Goal: Task Accomplishment & Management: Manage account settings

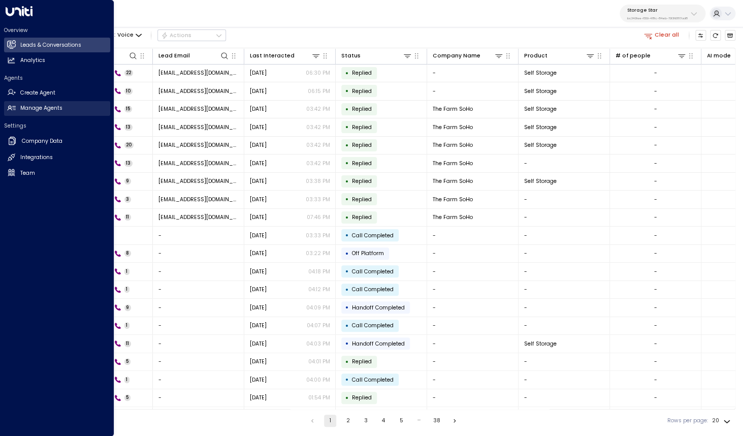
click at [33, 110] on h2 "Manage Agents" at bounding box center [41, 108] width 42 height 8
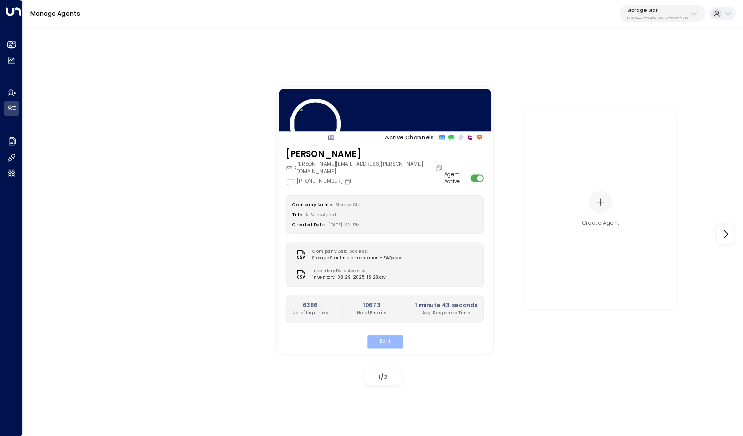
click at [383, 336] on button "Edit" at bounding box center [385, 341] width 36 height 13
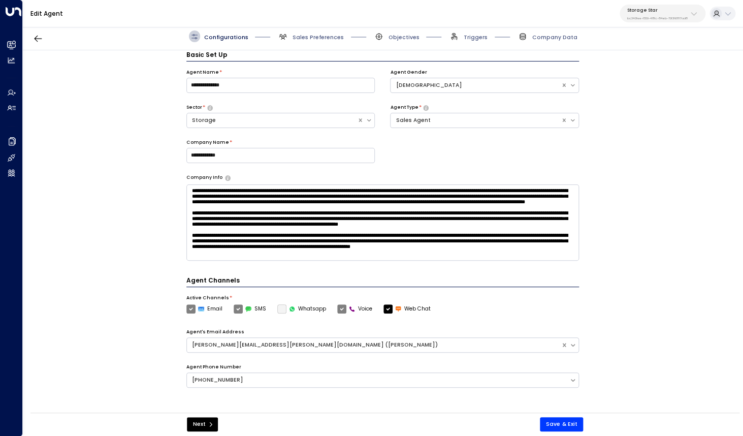
scroll to position [11, 0]
click at [330, 216] on textarea at bounding box center [382, 222] width 393 height 76
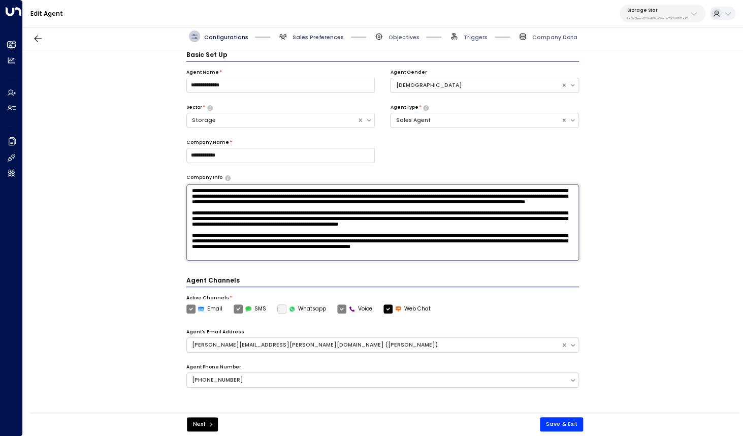
click at [303, 39] on span "Sales Preferences" at bounding box center [318, 38] width 51 height 8
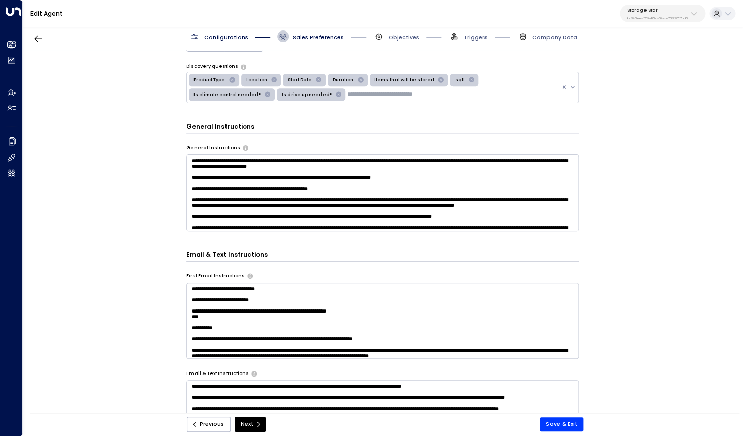
scroll to position [204, 0]
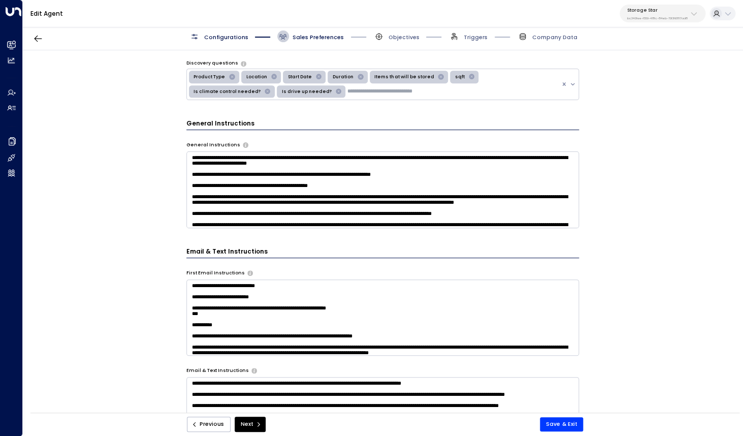
click at [278, 180] on textarea at bounding box center [382, 189] width 393 height 76
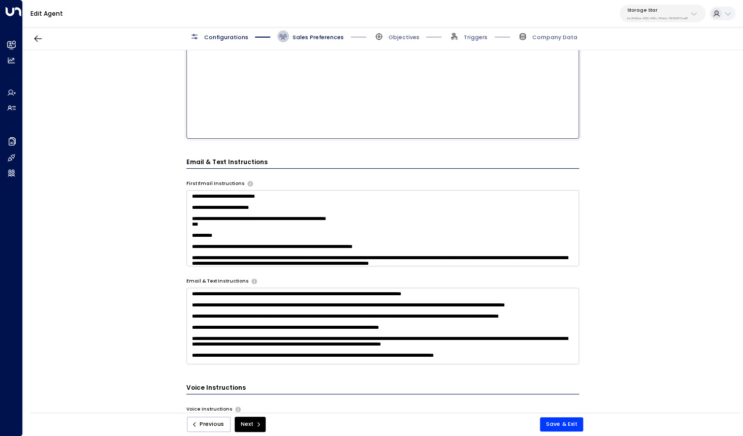
scroll to position [435, 0]
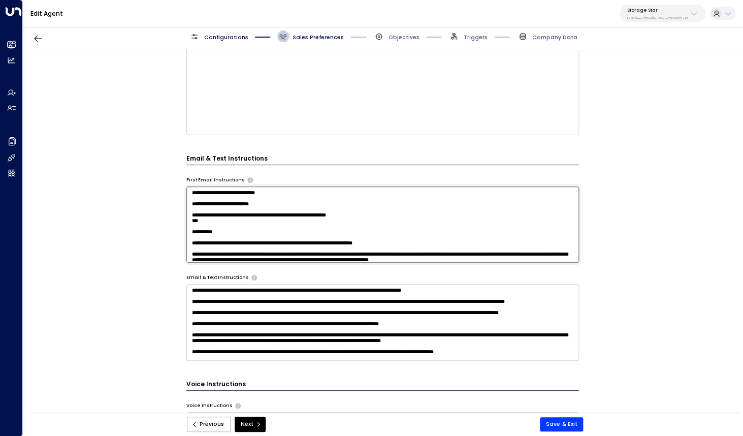
click at [389, 201] on textarea at bounding box center [382, 224] width 393 height 76
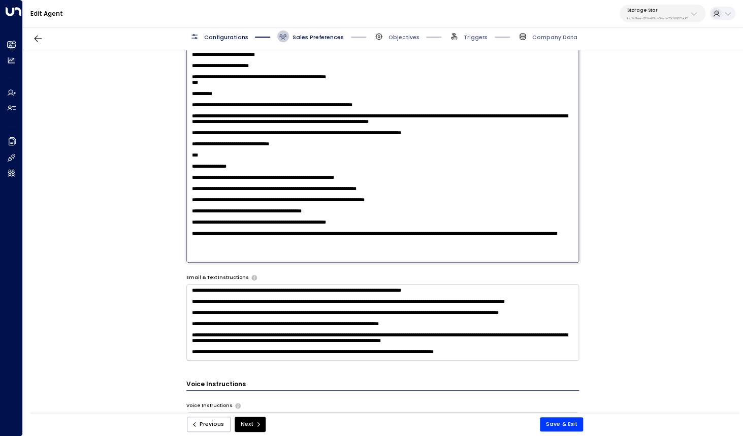
scroll to position [78, 0]
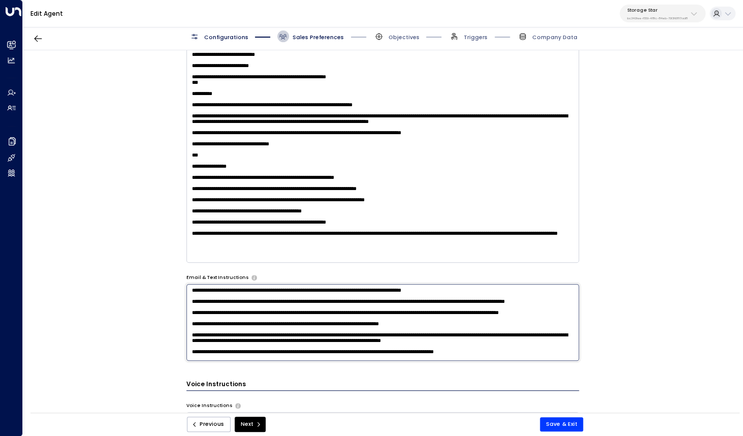
click at [385, 302] on textarea at bounding box center [382, 322] width 393 height 76
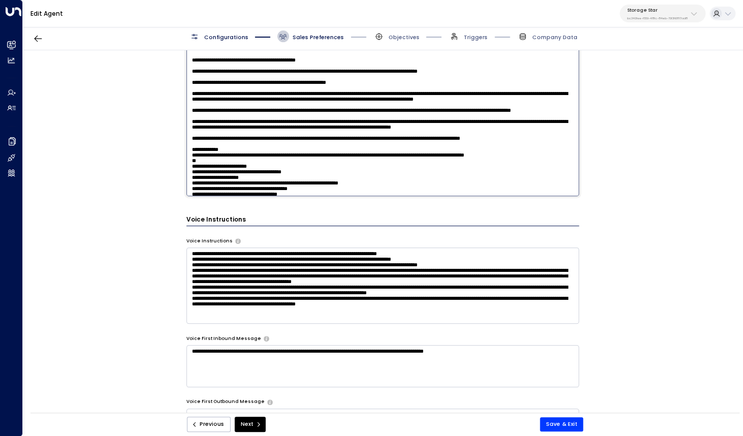
scroll to position [606, 0]
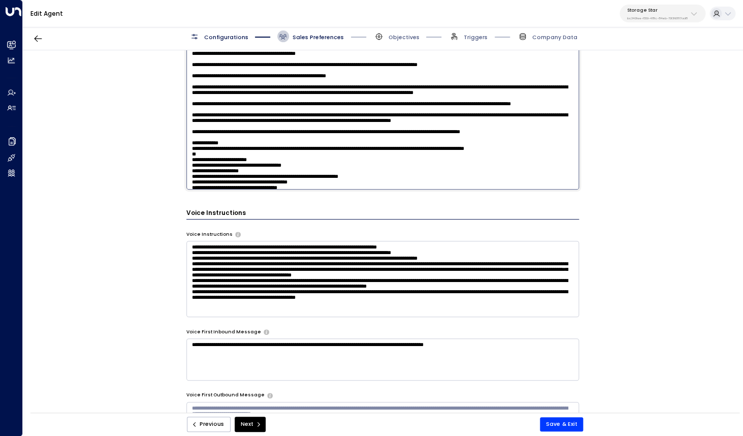
click at [454, 273] on textarea at bounding box center [382, 279] width 393 height 76
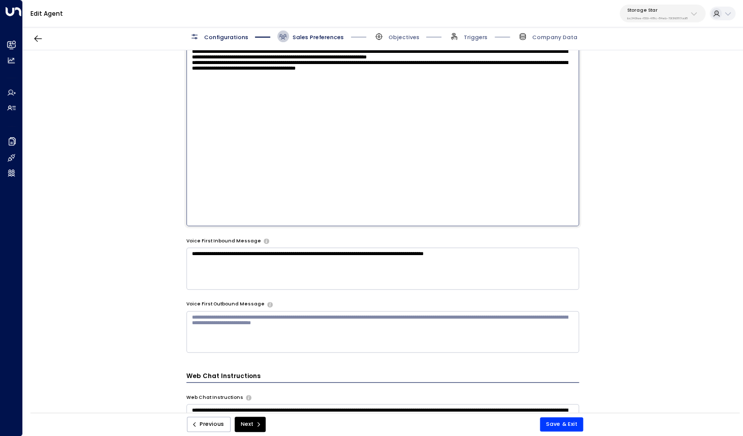
scroll to position [703, 0]
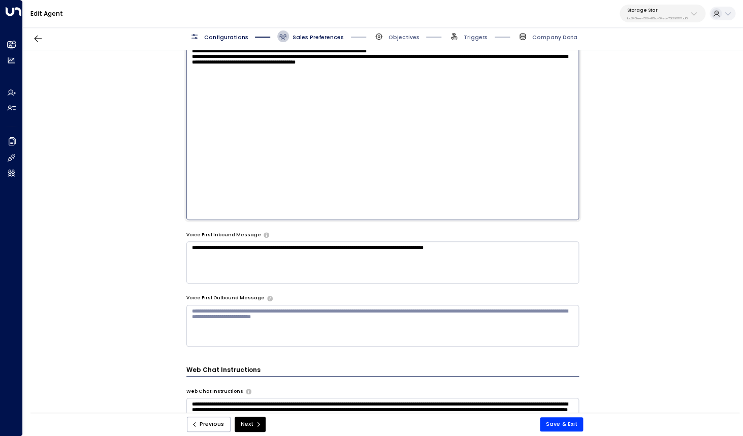
click at [453, 256] on textarea "**********" at bounding box center [382, 262] width 393 height 42
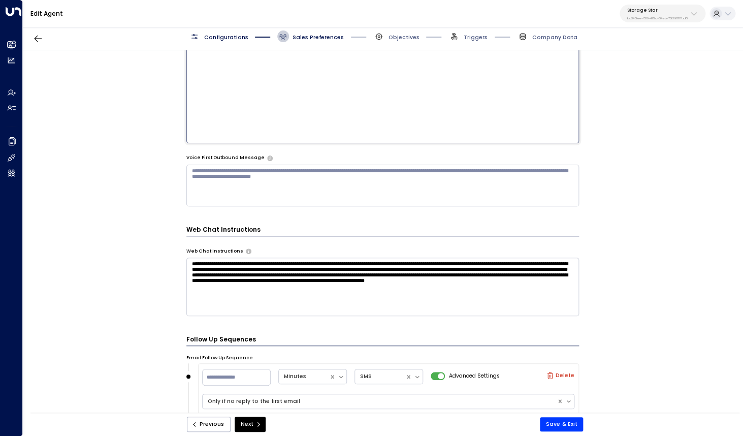
scroll to position [880, 0]
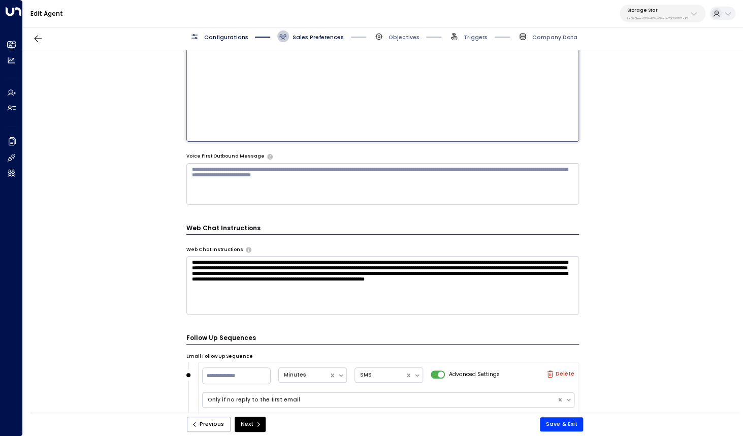
click at [433, 292] on textarea "**********" at bounding box center [382, 285] width 393 height 58
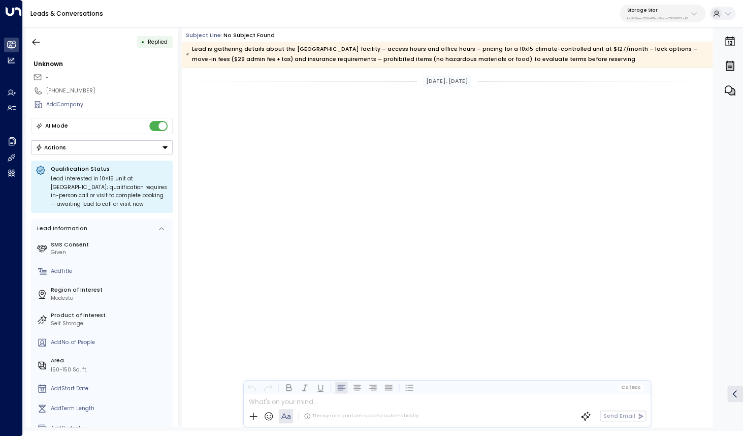
scroll to position [2054, 0]
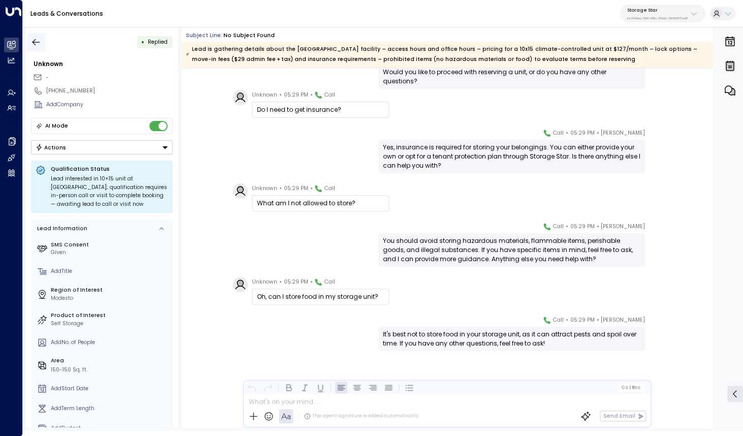
click at [36, 45] on icon "button" at bounding box center [36, 42] width 10 height 10
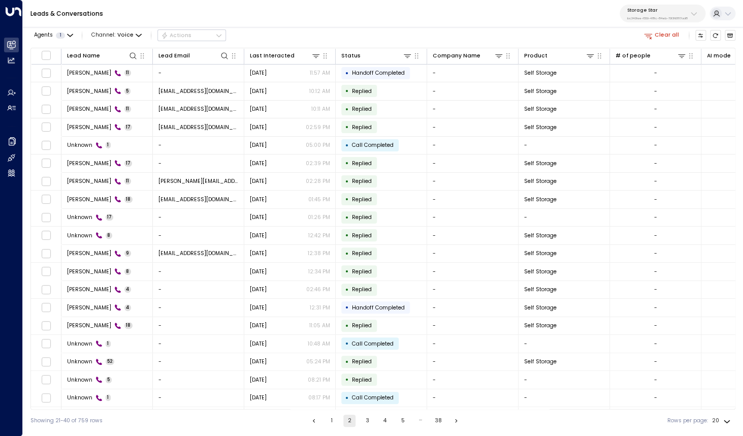
click at [656, 13] on div "Storage Star bc340fee-f559-48fc-84eb-70f3f6817ad8" at bounding box center [657, 13] width 60 height 13
click at [126, 36] on span "Voice" at bounding box center [125, 35] width 16 height 6
click at [118, 50] on p "All" at bounding box center [116, 52] width 33 height 8
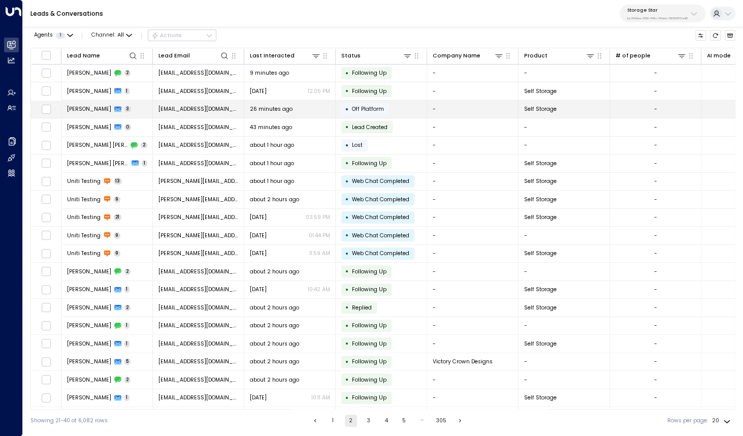
click at [114, 110] on icon at bounding box center [117, 110] width 7 height 6
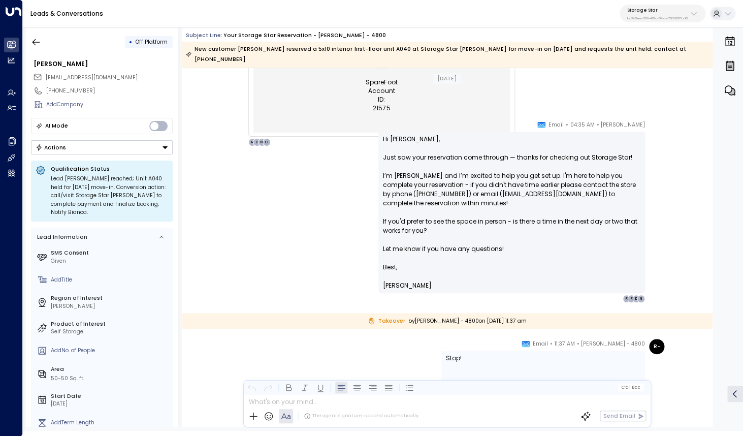
scroll to position [714, 0]
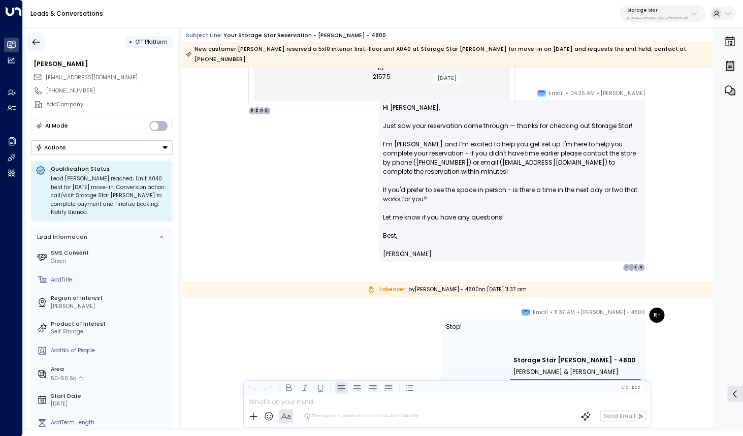
click at [37, 39] on icon "button" at bounding box center [36, 42] width 10 height 10
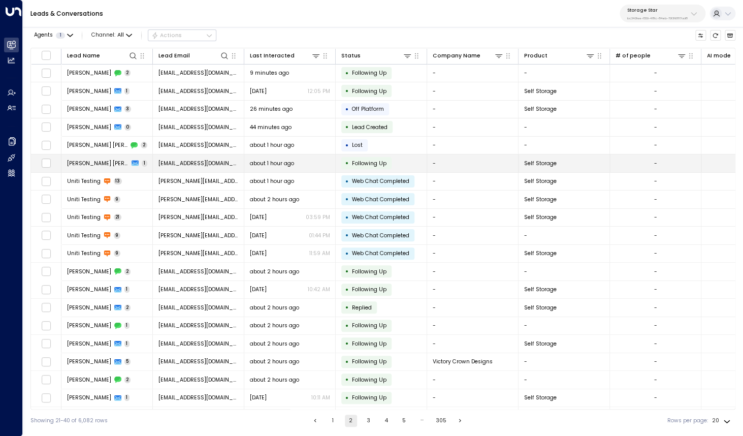
scroll to position [16, 0]
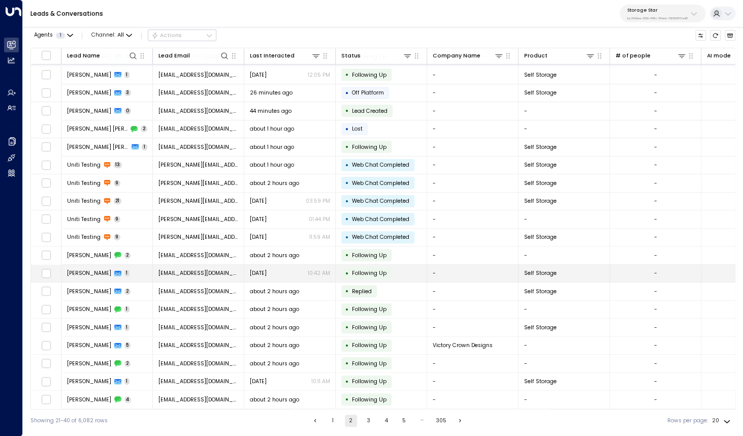
click at [97, 273] on span "Shani Slaughter" at bounding box center [89, 273] width 44 height 8
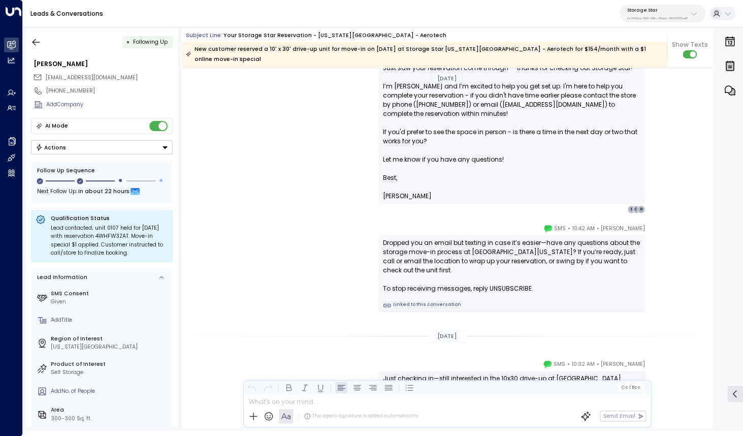
scroll to position [869, 0]
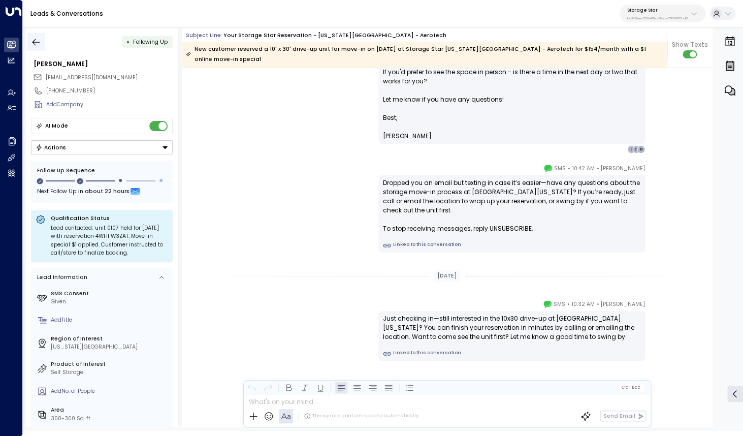
click at [38, 39] on icon "button" at bounding box center [36, 42] width 10 height 10
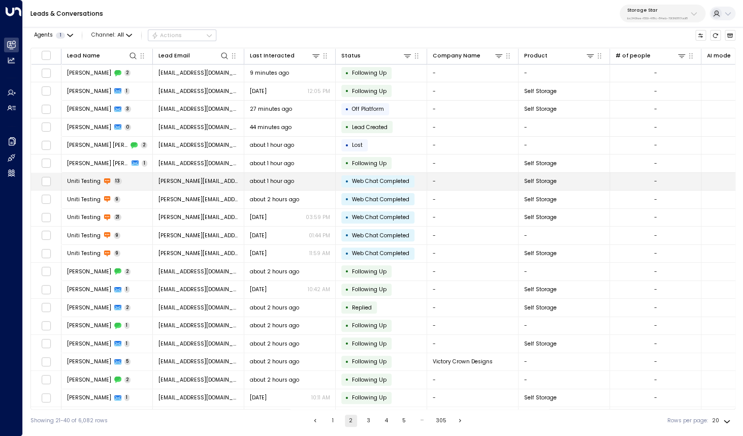
scroll to position [16, 0]
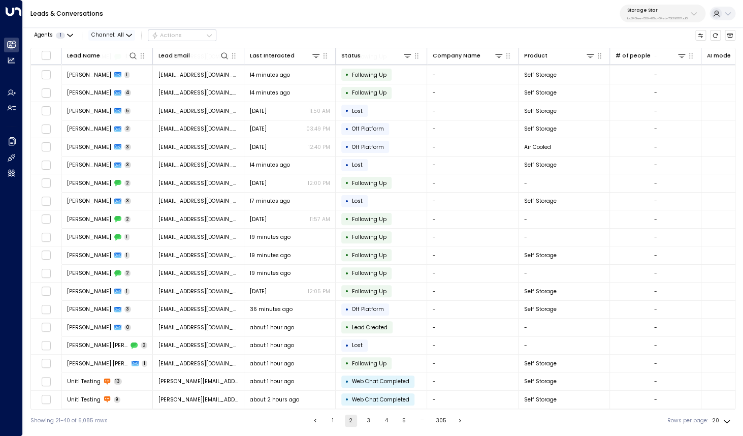
click at [117, 38] on span "All" at bounding box center [120, 35] width 7 height 6
click at [116, 116] on p "Voice" at bounding box center [116, 117] width 33 height 8
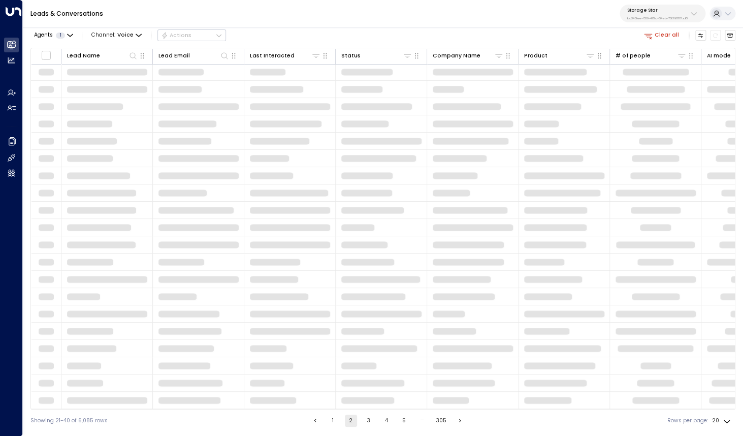
scroll to position [1, 0]
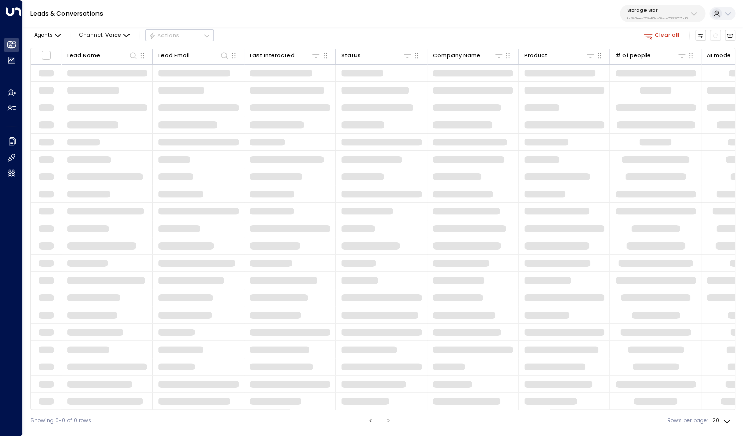
scroll to position [1, 0]
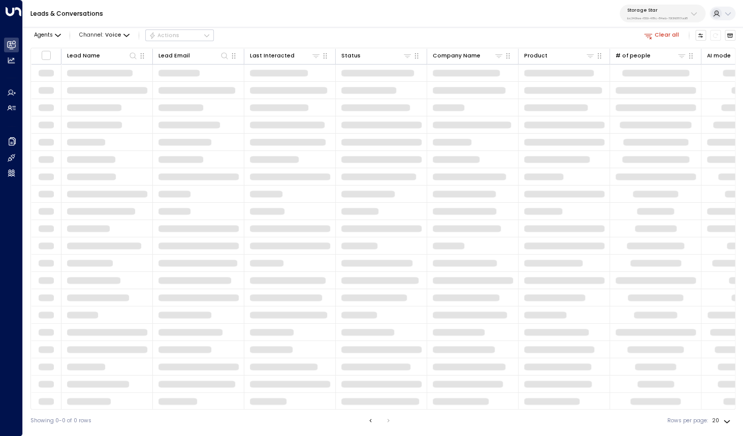
scroll to position [1, 0]
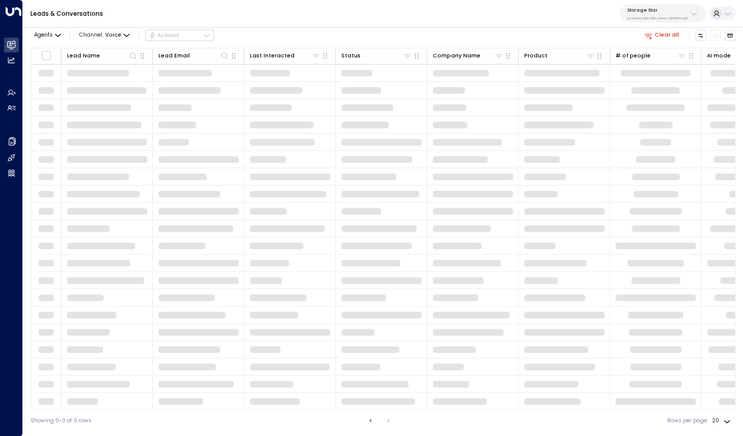
scroll to position [1, 0]
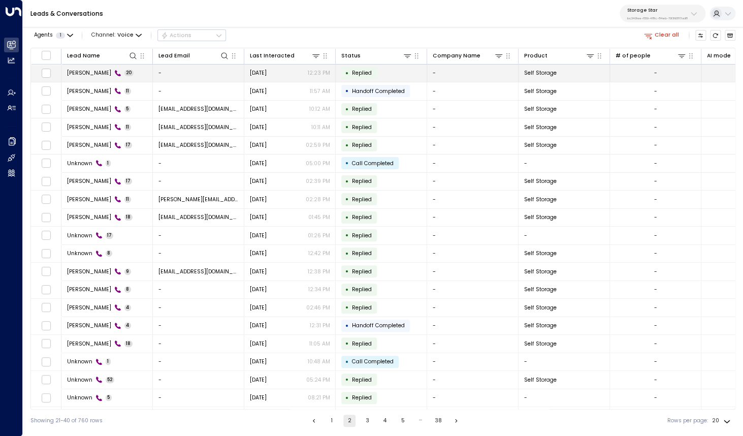
click at [82, 74] on span "Daniel Mason" at bounding box center [89, 73] width 44 height 8
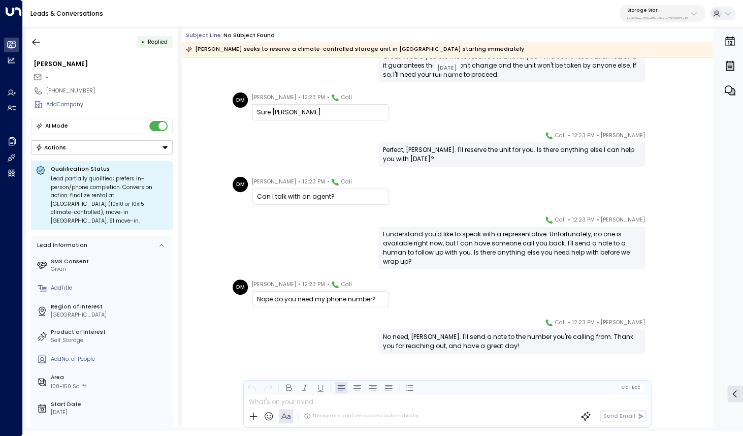
scroll to position [622, 0]
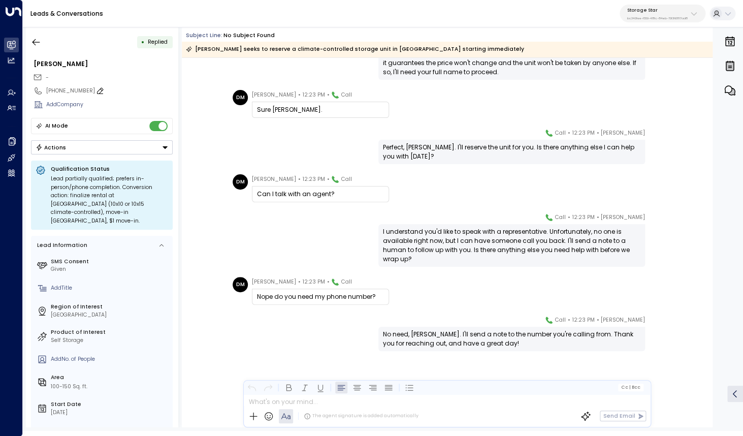
click at [70, 89] on div "+18019162344" at bounding box center [109, 91] width 126 height 8
click at [70, 89] on input "**********" at bounding box center [108, 91] width 124 height 8
click at [64, 64] on div "Daniel Mason" at bounding box center [103, 63] width 139 height 9
click at [64, 64] on input "**********" at bounding box center [102, 63] width 137 height 9
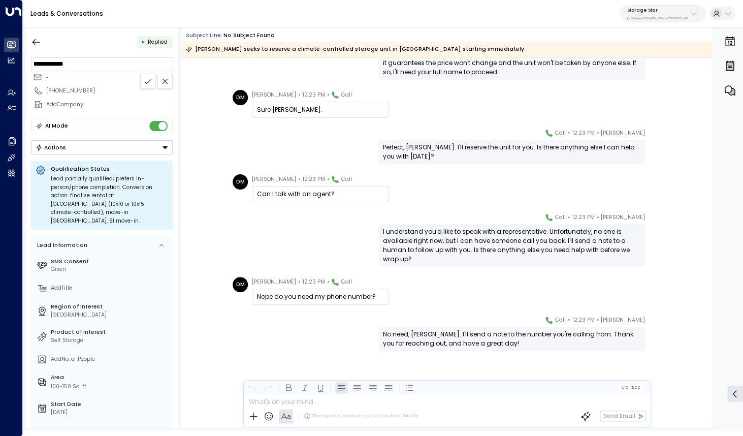
click at [64, 64] on input "**********" at bounding box center [102, 63] width 137 height 9
click at [76, 92] on div "+18019162344" at bounding box center [109, 91] width 126 height 8
click at [76, 92] on input "**********" at bounding box center [108, 91] width 124 height 8
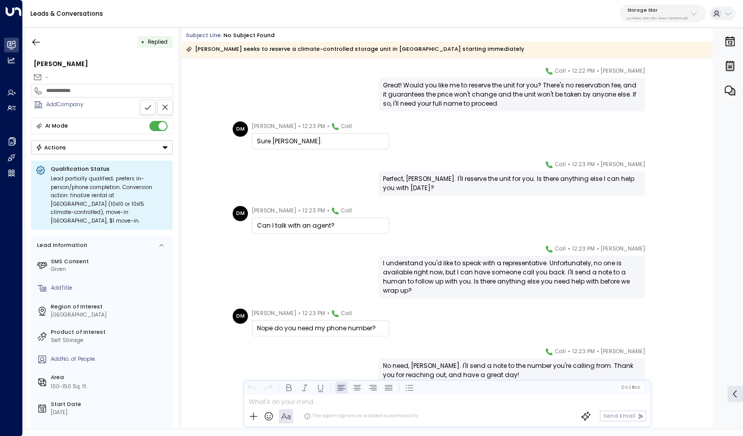
scroll to position [582, 0]
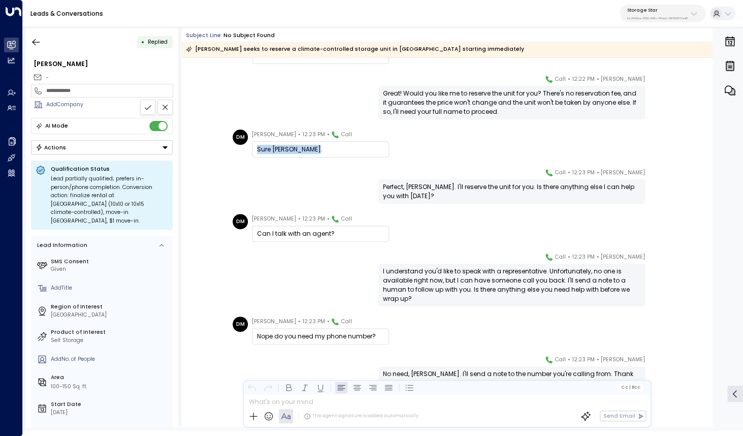
drag, startPoint x: 259, startPoint y: 151, endPoint x: 315, endPoint y: 151, distance: 56.4
click at [315, 151] on div "Sure Daniel Mason." at bounding box center [320, 149] width 127 height 9
copy div "Sure Daniel Mason."
click at [69, 66] on div "Daniel Mason" at bounding box center [103, 63] width 139 height 9
click at [69, 66] on input "**********" at bounding box center [102, 63] width 137 height 9
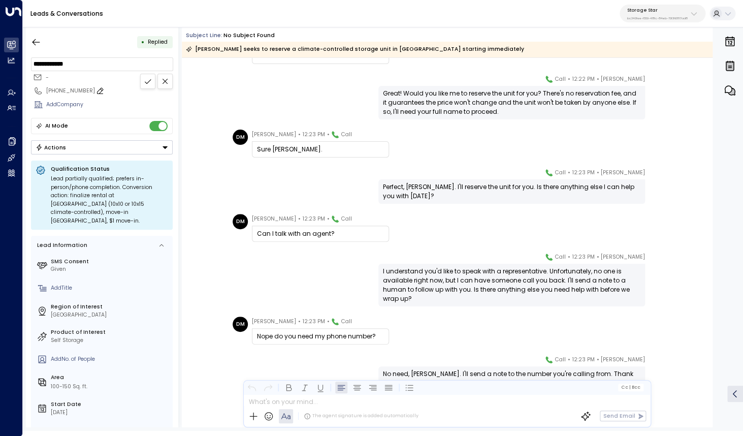
click at [78, 90] on div "+18019162344" at bounding box center [109, 91] width 126 height 8
click at [78, 90] on input "**********" at bounding box center [108, 91] width 124 height 8
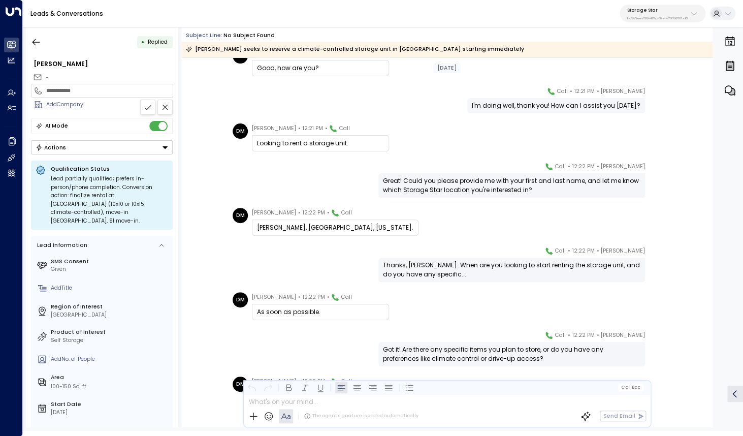
scroll to position [0, 0]
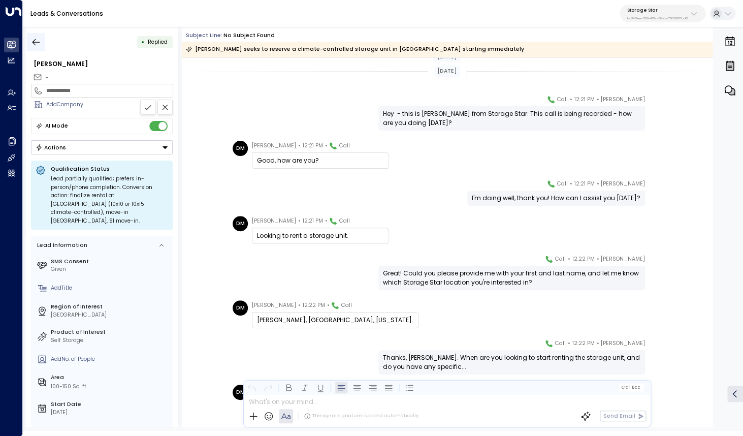
click at [41, 45] on icon "button" at bounding box center [36, 42] width 10 height 10
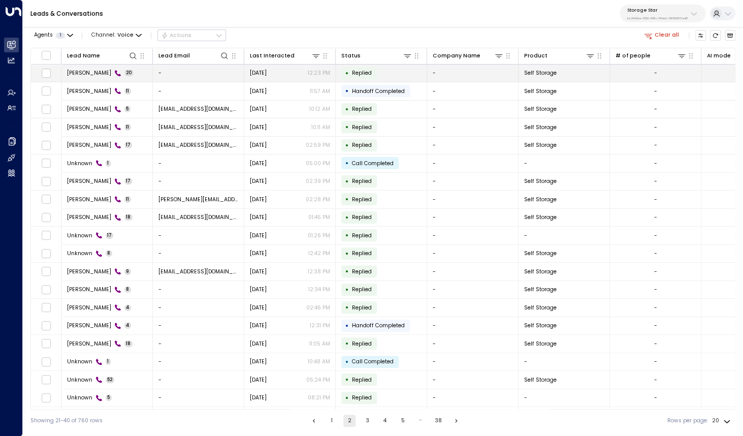
click at [95, 77] on span "Daniel Mason" at bounding box center [89, 73] width 44 height 8
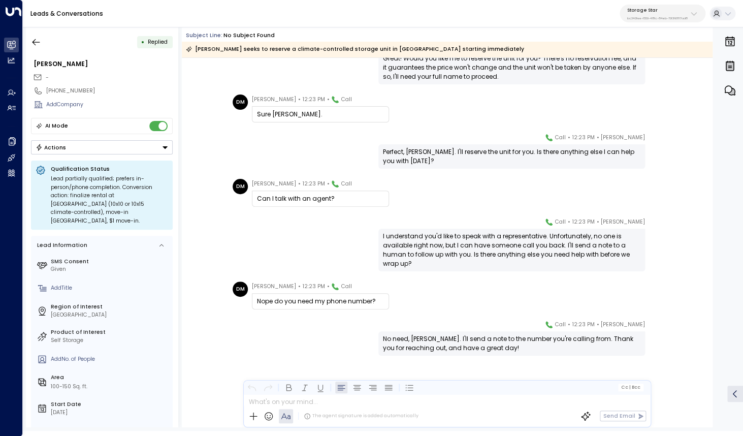
scroll to position [1039, 0]
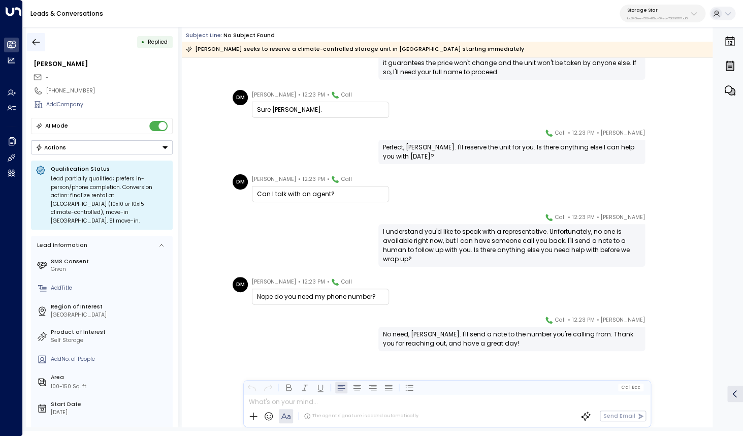
click at [37, 42] on icon "button" at bounding box center [37, 42] width 8 height 7
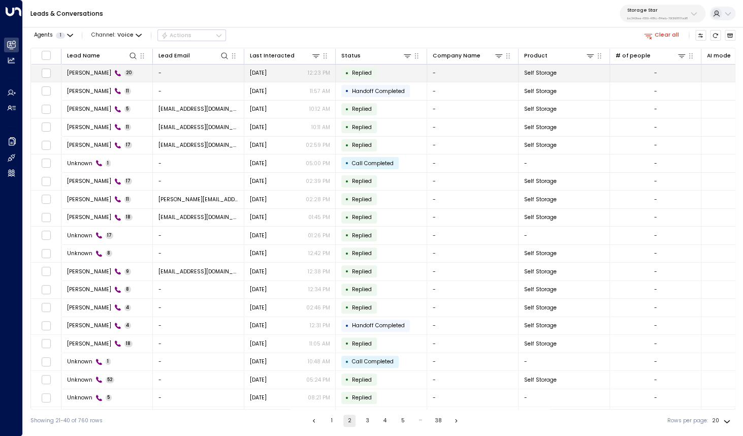
click at [80, 71] on span "Daniel Mason" at bounding box center [89, 73] width 44 height 8
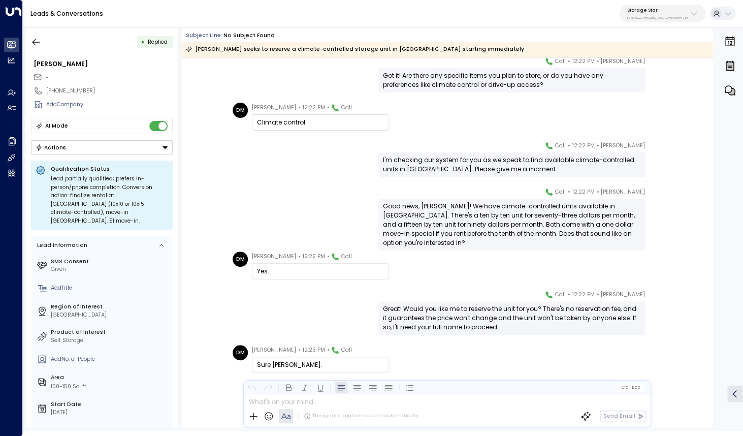
scroll to position [365, 0]
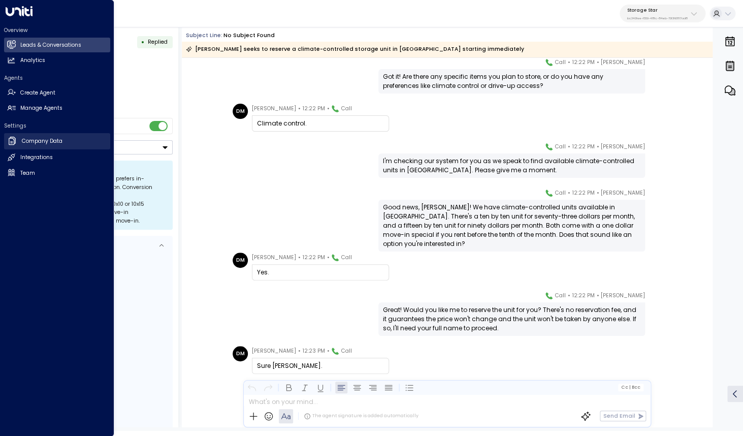
click at [45, 143] on h2 "Company Data" at bounding box center [42, 141] width 41 height 8
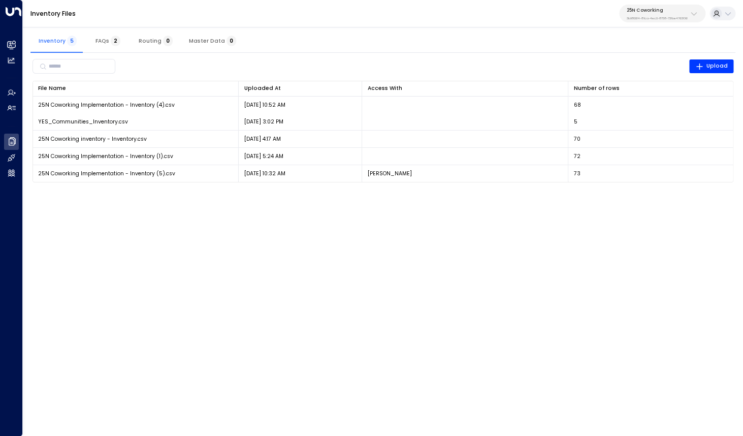
click at [663, 10] on p "25N Coworking" at bounding box center [657, 10] width 61 height 6
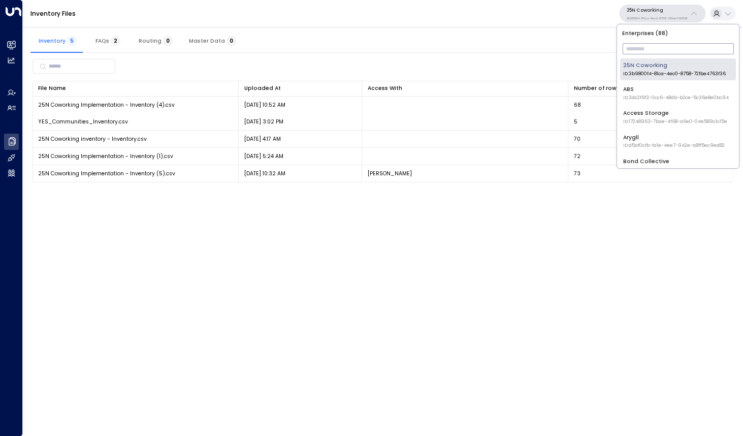
click at [646, 52] on input "text" at bounding box center [677, 49] width 111 height 16
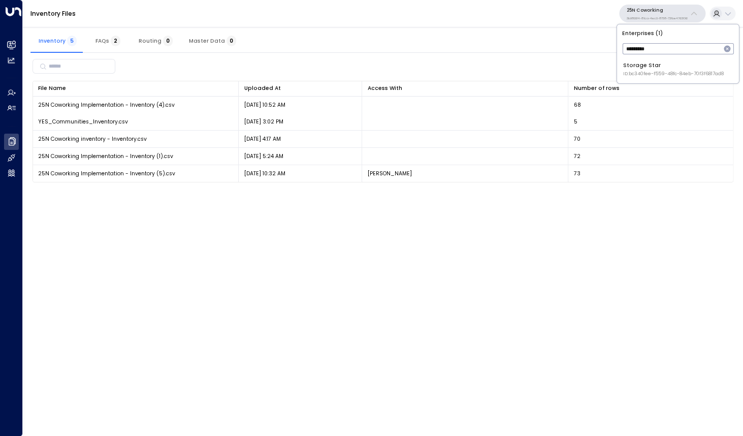
type input "*********"
click at [643, 70] on div "Storage Star ID: bc340fee-f559-48fc-84eb-70f3f6817ad8" at bounding box center [673, 69] width 101 height 16
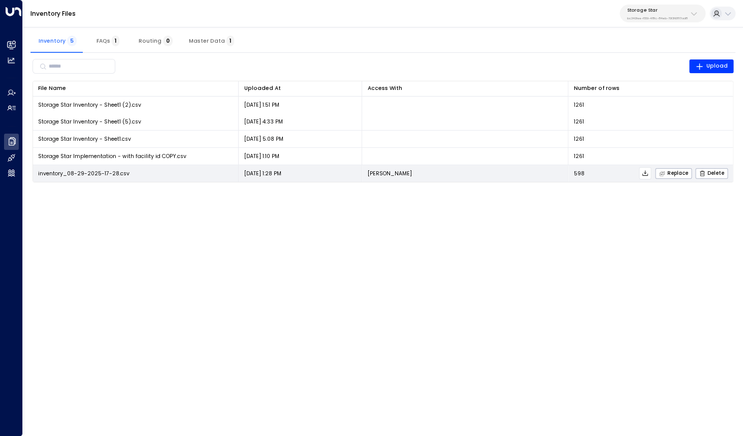
click at [645, 173] on icon at bounding box center [644, 173] width 7 height 7
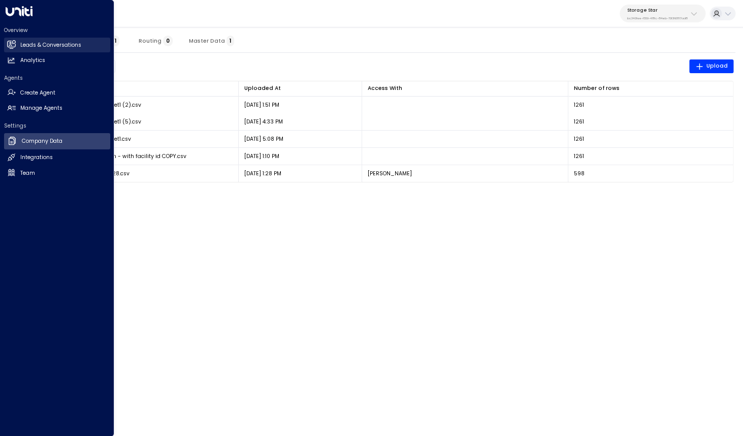
click at [40, 46] on h2 "Leads & Conversations" at bounding box center [50, 45] width 61 height 8
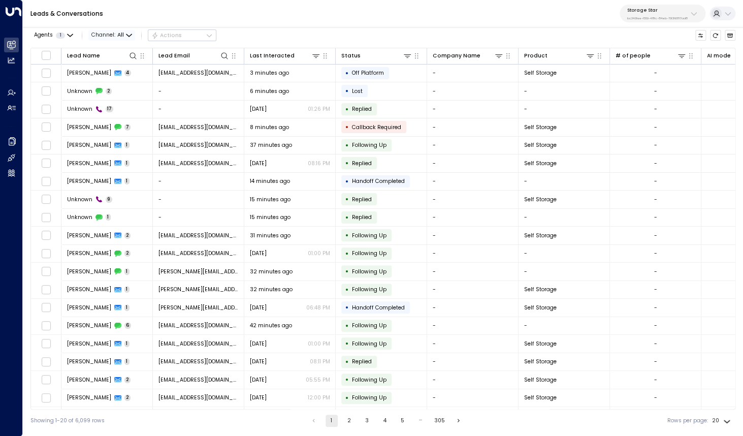
click at [112, 36] on span "Channel: All" at bounding box center [111, 35] width 47 height 11
click at [110, 88] on li "Voice" at bounding box center [108, 84] width 37 height 8
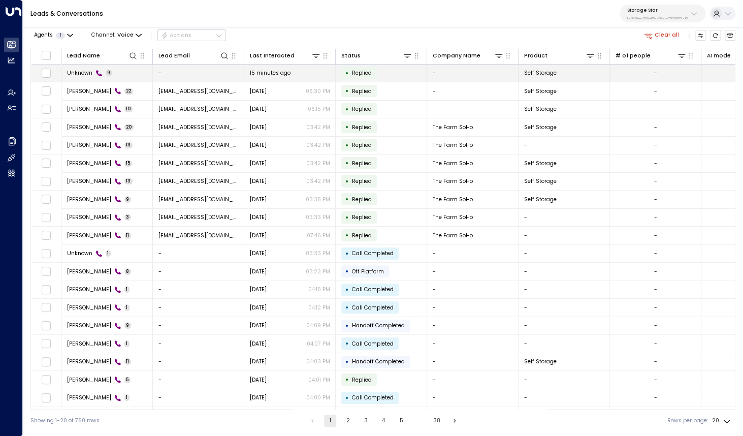
click at [93, 77] on div "Unknown 9" at bounding box center [90, 73] width 46 height 8
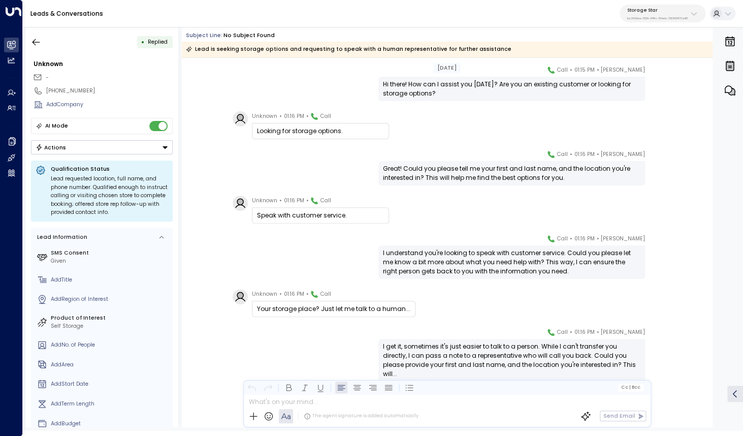
scroll to position [124, 0]
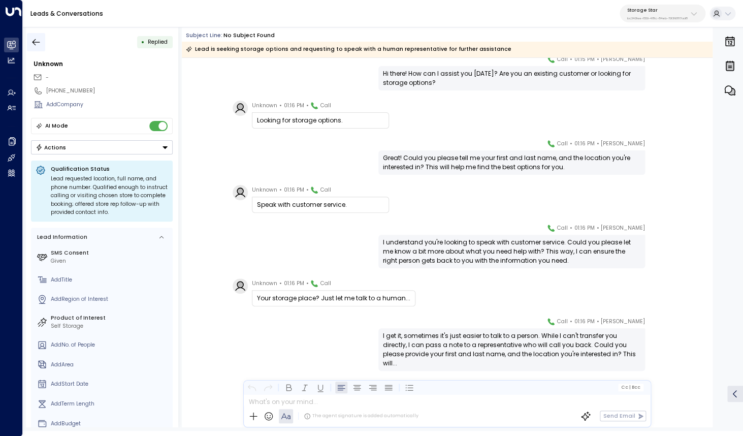
click at [37, 43] on icon "button" at bounding box center [36, 42] width 10 height 10
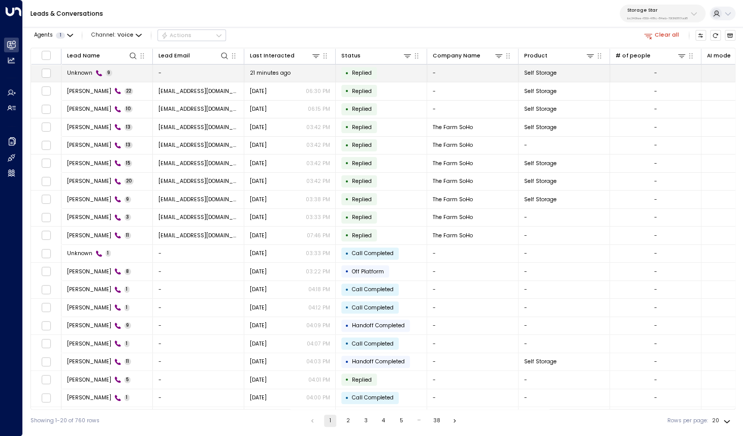
click at [81, 75] on span "Unknown" at bounding box center [79, 73] width 25 height 8
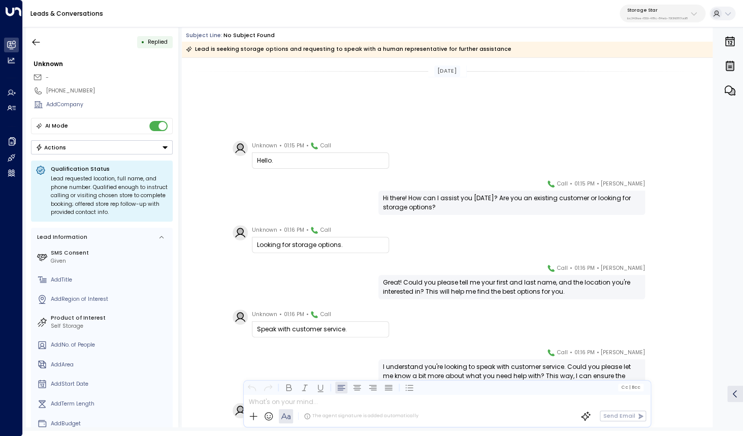
scroll to position [136, 0]
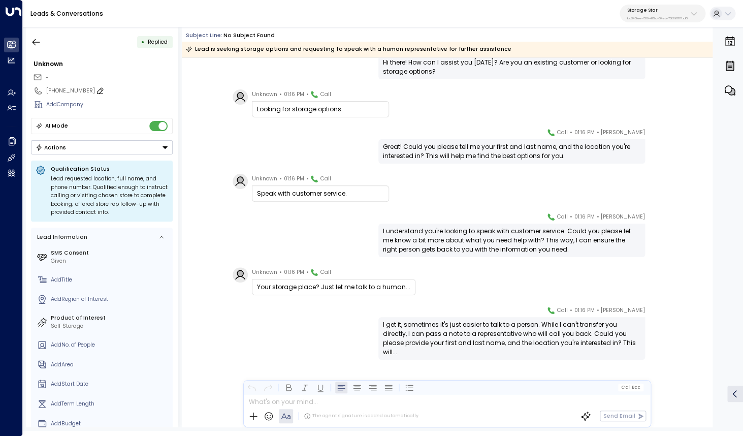
click at [80, 87] on div "[PHONE_NUMBER]" at bounding box center [109, 91] width 126 height 8
click at [80, 87] on input "**********" at bounding box center [108, 91] width 124 height 8
click at [81, 87] on input "**********" at bounding box center [108, 91] width 124 height 8
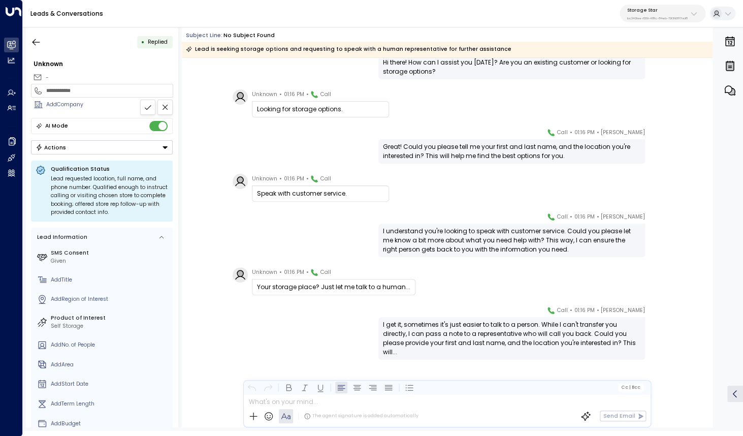
scroll to position [0, 0]
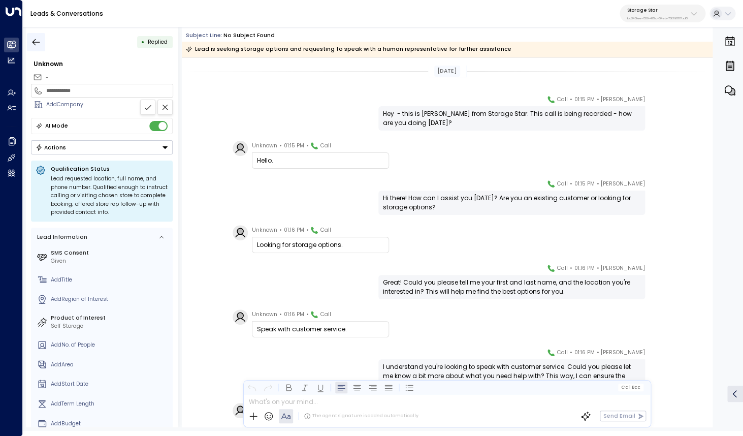
click at [36, 42] on icon "button" at bounding box center [37, 42] width 8 height 7
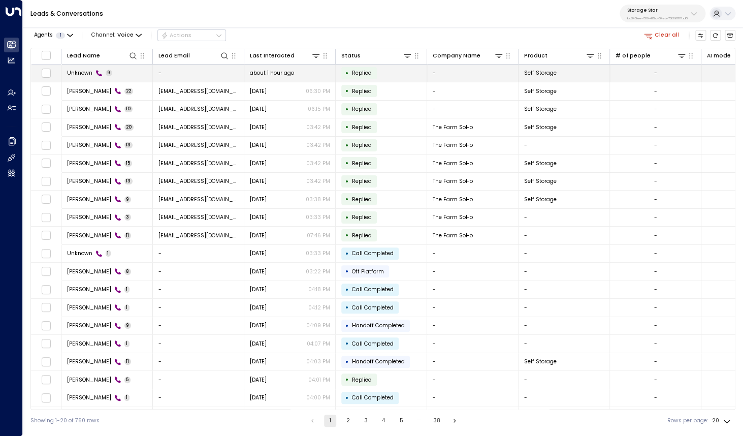
click at [81, 76] on span "Unknown" at bounding box center [79, 73] width 25 height 8
